Goal: Navigation & Orientation: Find specific page/section

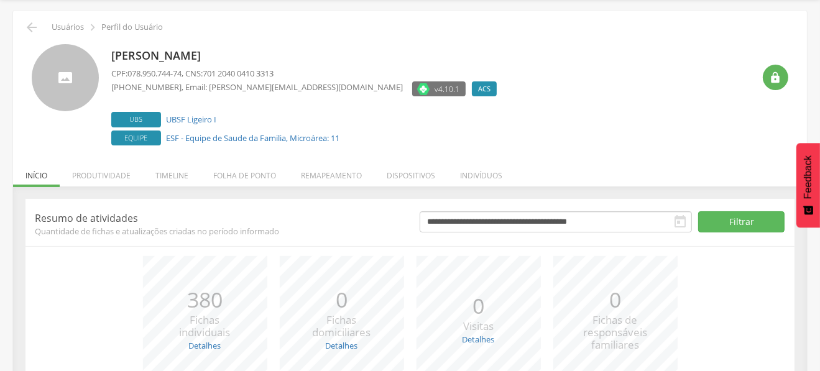
scroll to position [62, 0]
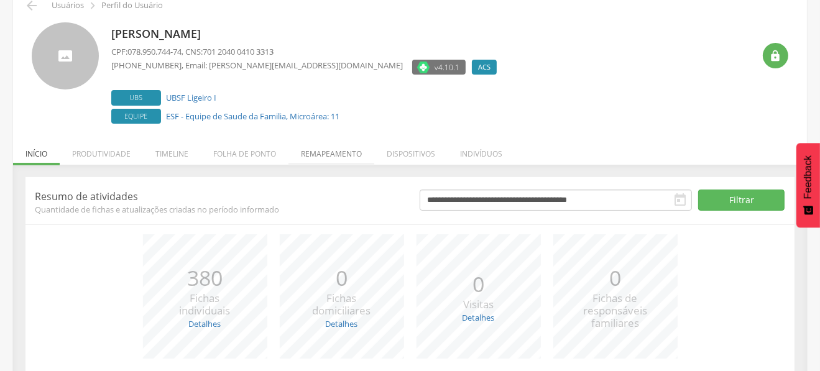
click at [344, 149] on li "Remapeamento" at bounding box center [331, 150] width 86 height 29
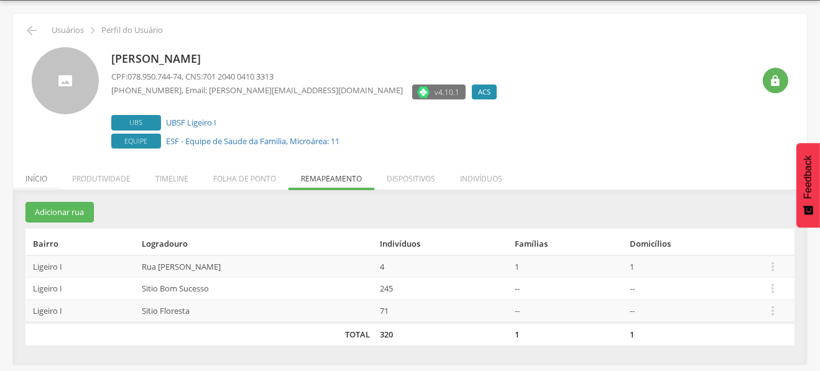
click at [34, 181] on li "Início" at bounding box center [36, 175] width 47 height 29
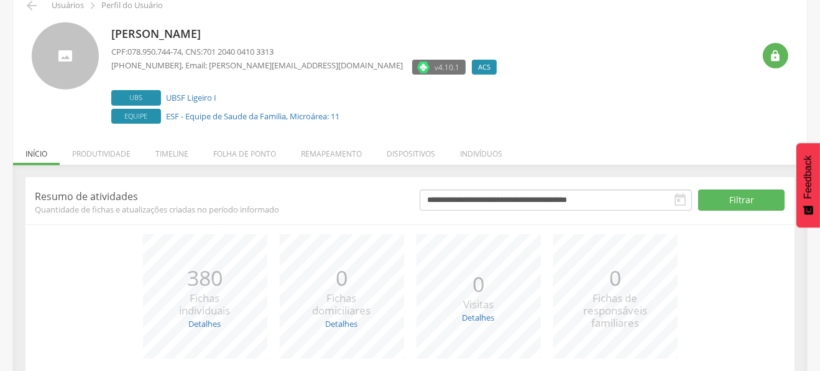
scroll to position [0, 0]
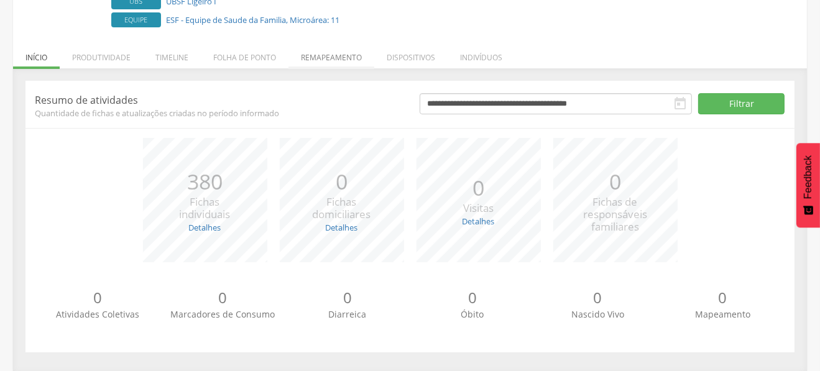
click at [341, 52] on li "Remapeamento" at bounding box center [331, 54] width 86 height 29
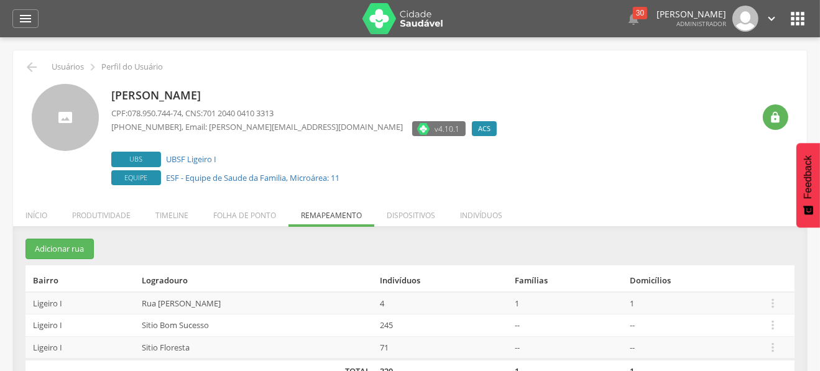
click at [131, 93] on p "[PERSON_NAME]" at bounding box center [307, 96] width 392 height 16
copy p "[PERSON_NAME]"
click at [802, 17] on icon "" at bounding box center [798, 19] width 20 height 20
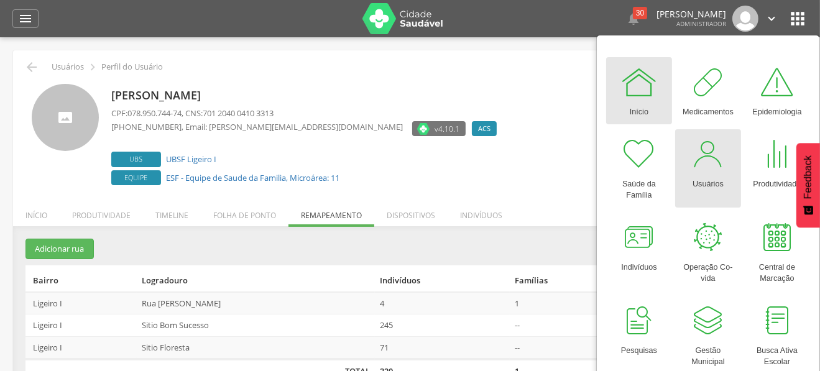
click at [691, 157] on div at bounding box center [707, 154] width 37 height 37
